Goal: Information Seeking & Learning: Understand process/instructions

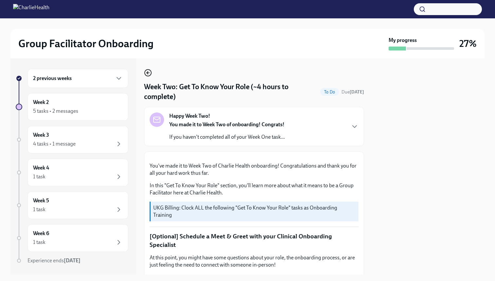
click at [147, 74] on icon "button" at bounding box center [147, 72] width 1 height 3
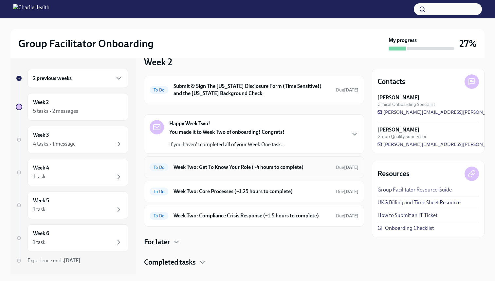
scroll to position [13, 0]
click at [306, 133] on div "Happy Week Two! You made it to Week Two of onboarding! Congrats! If you haven't…" at bounding box center [254, 133] width 209 height 28
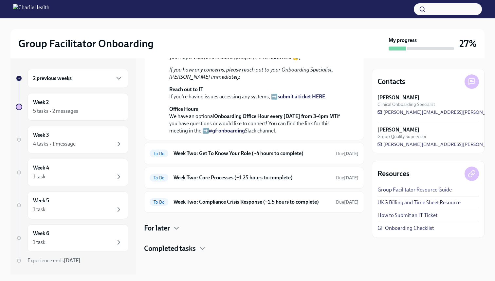
scroll to position [240, 0]
click at [308, 150] on h6 "Week Two: Get To Know Your Role (~4 hours to complete)" at bounding box center [252, 153] width 157 height 7
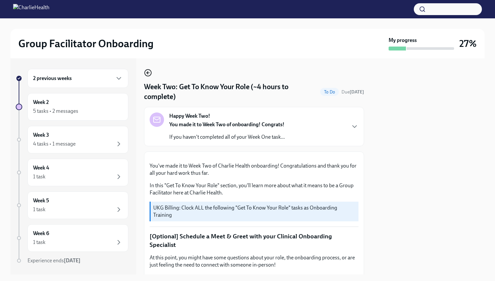
click at [146, 69] on icon "button" at bounding box center [148, 73] width 8 height 8
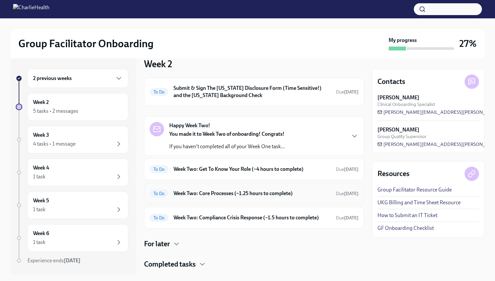
scroll to position [16, 0]
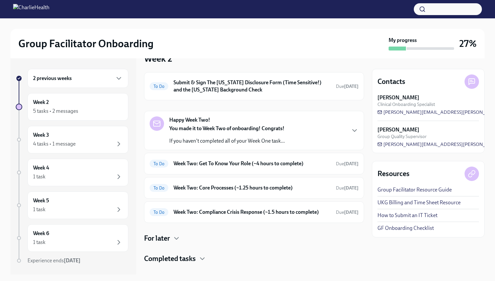
click at [189, 259] on h4 "Completed tasks" at bounding box center [170, 259] width 52 height 10
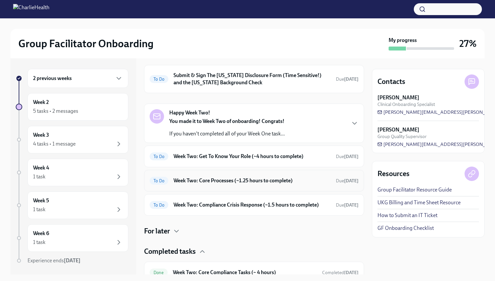
scroll to position [19, 0]
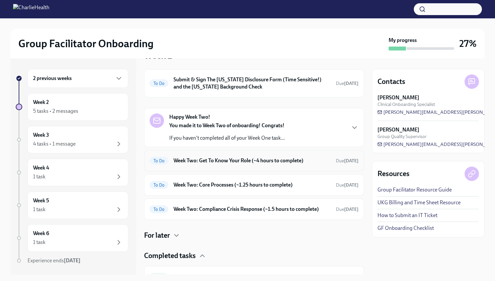
click at [227, 159] on h6 "Week Two: Get To Know Your Role (~4 hours to complete)" at bounding box center [252, 160] width 157 height 7
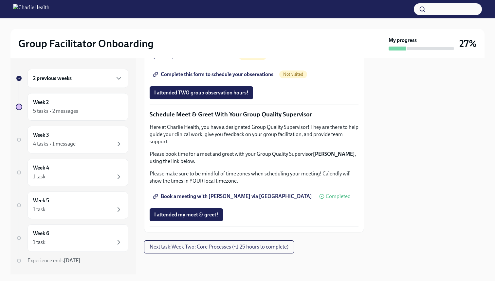
scroll to position [521, 0]
click at [192, 59] on span "Group Observation Instructions" at bounding box center [193, 56] width 79 height 7
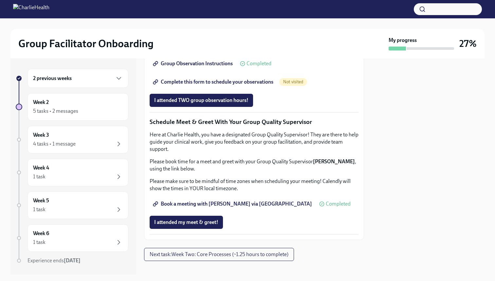
scroll to position [471, 0]
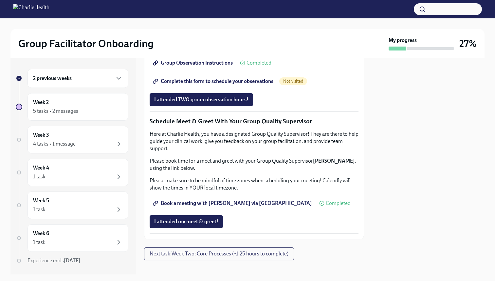
click at [45, 9] on img at bounding box center [31, 9] width 36 height 10
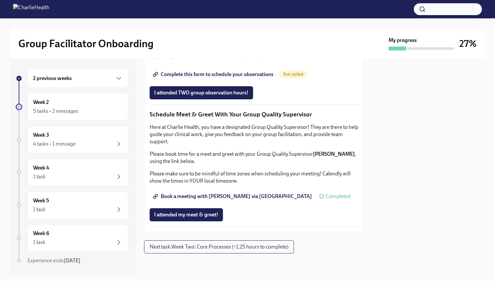
scroll to position [515, 0]
click at [208, 78] on span "Complete this form to schedule your observations" at bounding box center [213, 74] width 119 height 7
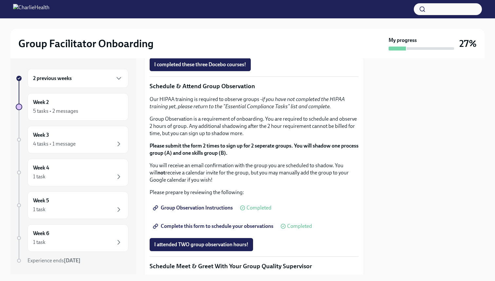
scroll to position [331, 0]
